Goal: Task Accomplishment & Management: Use online tool/utility

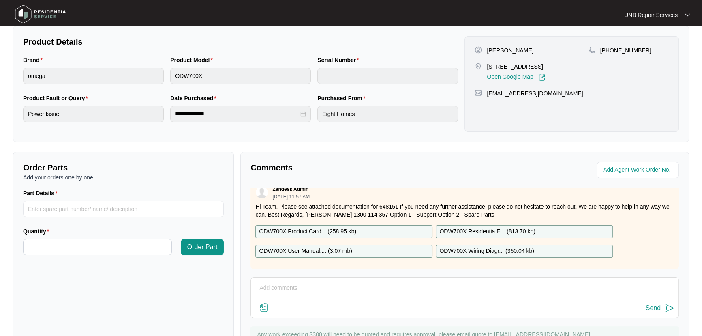
scroll to position [201, 0]
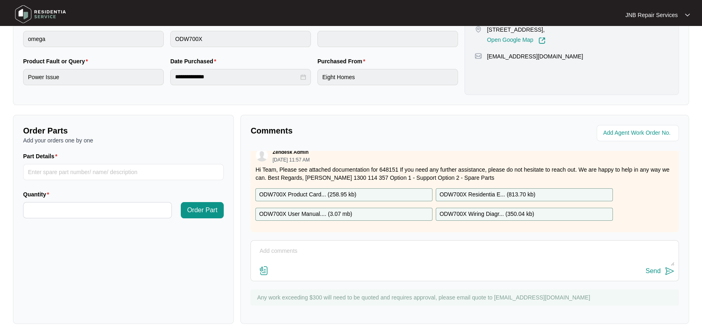
click at [482, 190] on p "ODW700X Residentia E... ( 813.70 kb )" at bounding box center [487, 194] width 96 height 9
click at [142, 176] on input "Part Details" at bounding box center [123, 172] width 201 height 16
paste input "SP19111"
type input "SP19111"
click at [126, 209] on input "Quantity" at bounding box center [98, 209] width 148 height 15
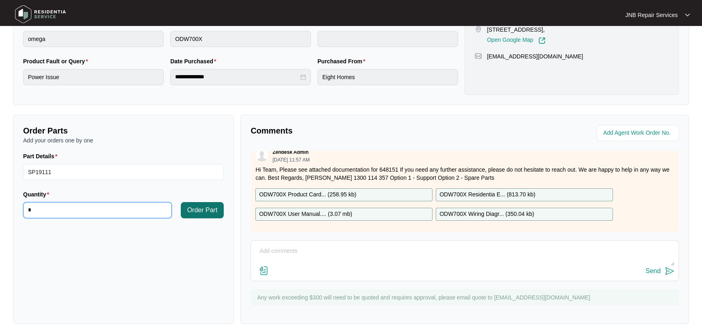
type input "*"
click at [209, 211] on span "Order Part" at bounding box center [202, 210] width 30 height 10
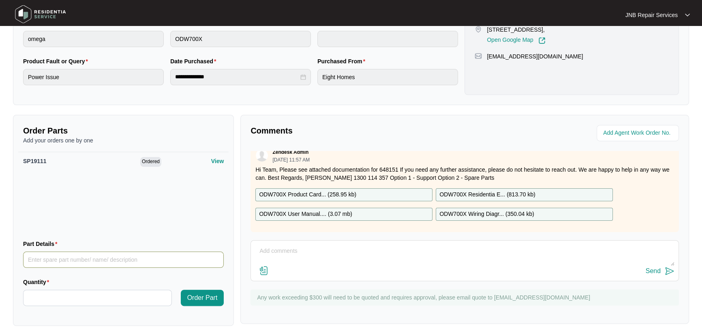
click at [147, 258] on input "Part Details" at bounding box center [123, 259] width 201 height 16
paste input "SP19107"
type input "SP19107"
click at [124, 301] on input "Quantity" at bounding box center [98, 297] width 148 height 15
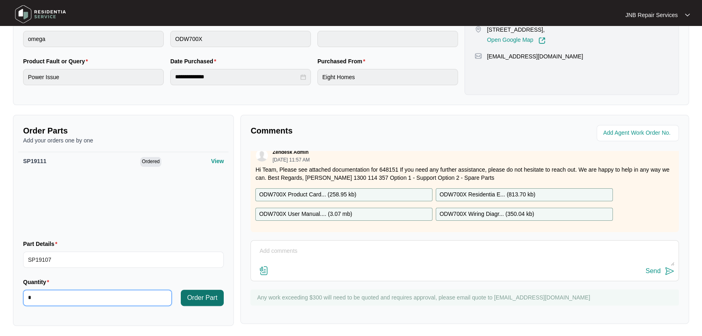
type input "*"
click at [203, 301] on span "Order Part" at bounding box center [202, 298] width 30 height 10
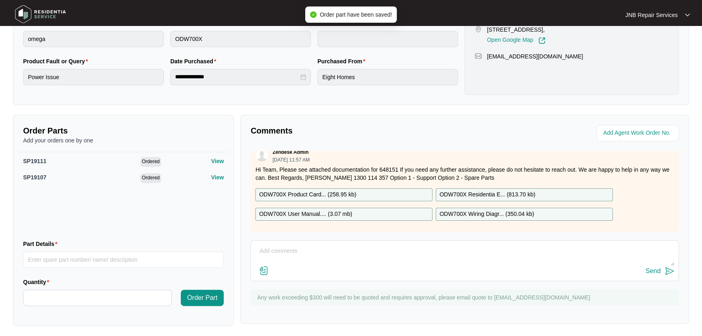
click at [405, 266] on div "Send" at bounding box center [465, 271] width 420 height 11
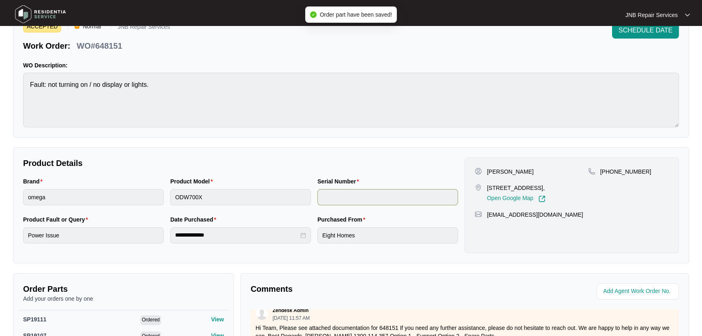
scroll to position [0, 0]
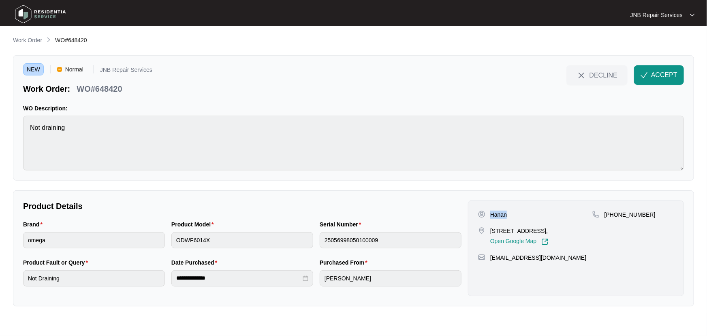
drag, startPoint x: 517, startPoint y: 213, endPoint x: 490, endPoint y: 215, distance: 27.3
click at [490, 215] on div "Hanan" at bounding box center [535, 214] width 114 height 8
copy p "Hanan"
click at [166, 243] on div "Brand omega Product Model ODWF6014X Serial Number 25056998050100009" at bounding box center [242, 239] width 445 height 38
drag, startPoint x: 510, startPoint y: 238, endPoint x: 482, endPoint y: 230, distance: 29.0
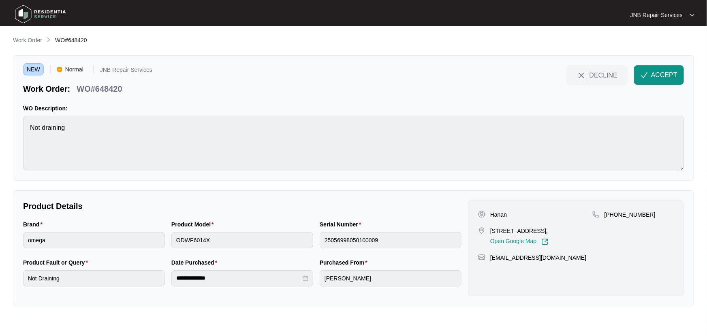
click at [482, 230] on div "[STREET_ADDRESS], Open Google Map" at bounding box center [535, 236] width 114 height 19
copy div "[STREET_ADDRESS],"
drag, startPoint x: 647, startPoint y: 214, endPoint x: 614, endPoint y: 211, distance: 33.4
click at [614, 211] on div "[PHONE_NUMBER]" at bounding box center [633, 214] width 81 height 8
copy p "434130418"
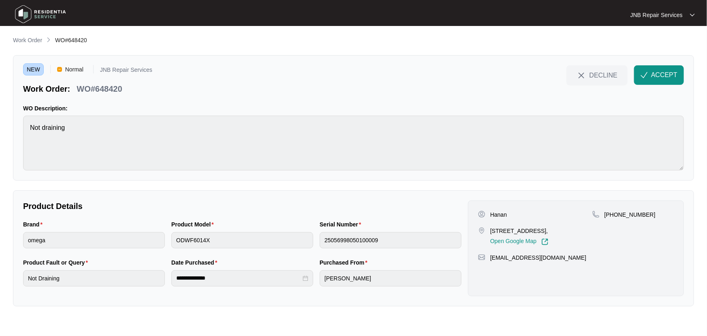
click at [0, 122] on main "**********" at bounding box center [353, 168] width 707 height 336
